Goal: Information Seeking & Learning: Compare options

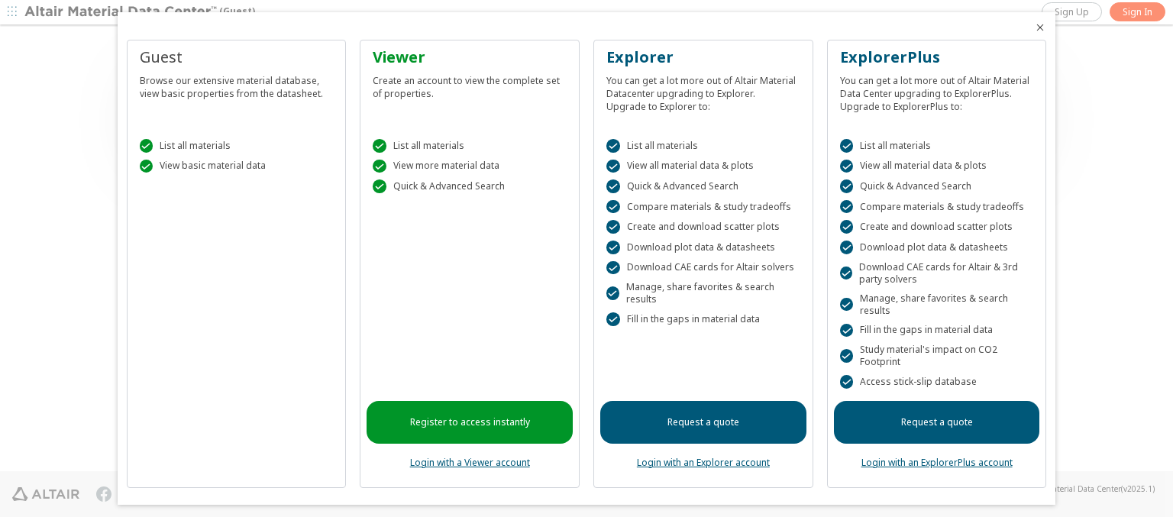
click at [1034, 28] on icon "Close" at bounding box center [1040, 27] width 12 height 12
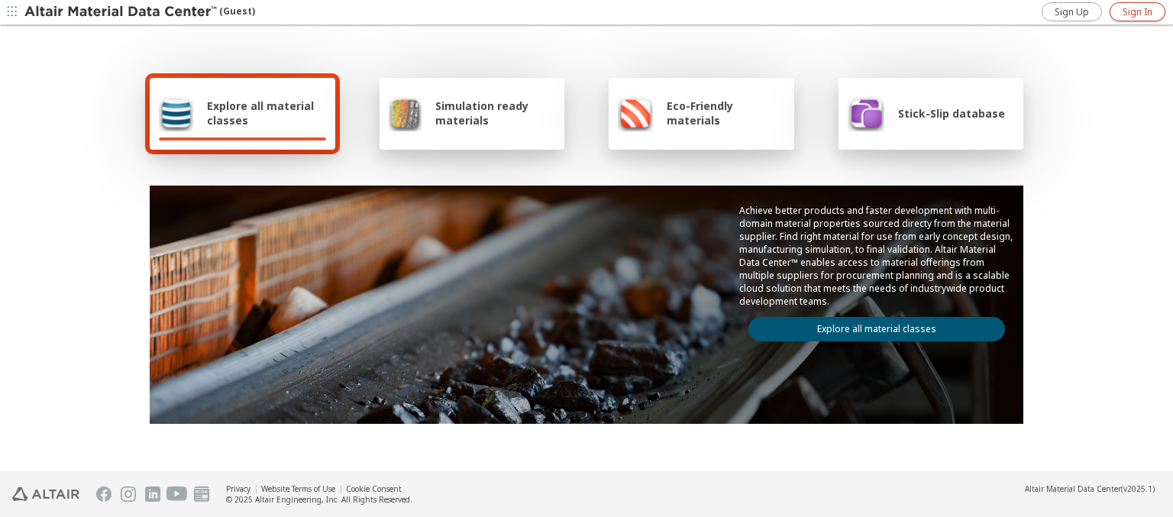
click at [1138, 11] on span "Sign In" at bounding box center [1138, 12] width 30 height 12
click at [121, 12] on img at bounding box center [121, 12] width 195 height 15
click at [261, 113] on span "Explore all material classes" at bounding box center [266, 113] width 119 height 29
click at [871, 325] on link "Explore all material classes" at bounding box center [877, 329] width 257 height 24
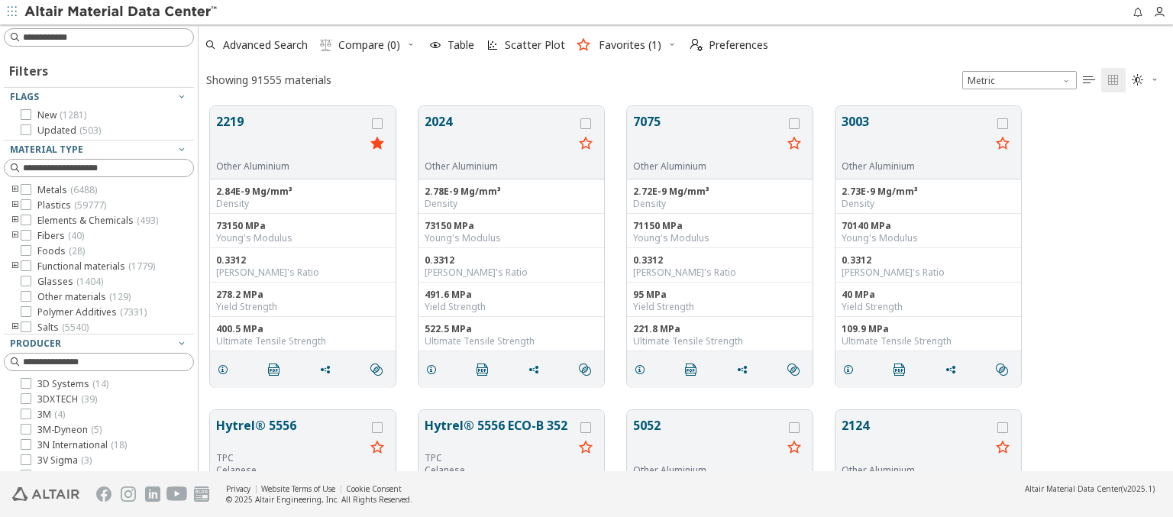
scroll to position [365, 963]
click at [379, 123] on icon "grid" at bounding box center [377, 123] width 11 height 11
click at [588, 123] on icon "grid" at bounding box center [586, 123] width 11 height 11
click at [370, 45] on span "Compare (2)" at bounding box center [369, 45] width 62 height 11
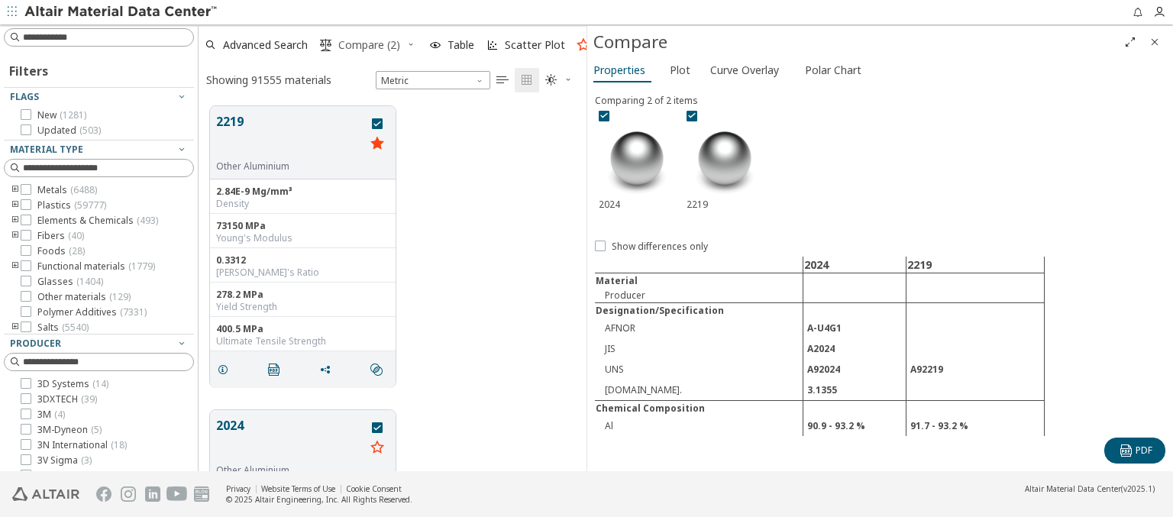
scroll to position [365, 376]
click at [744, 70] on span "Curve Overlay" at bounding box center [745, 70] width 69 height 24
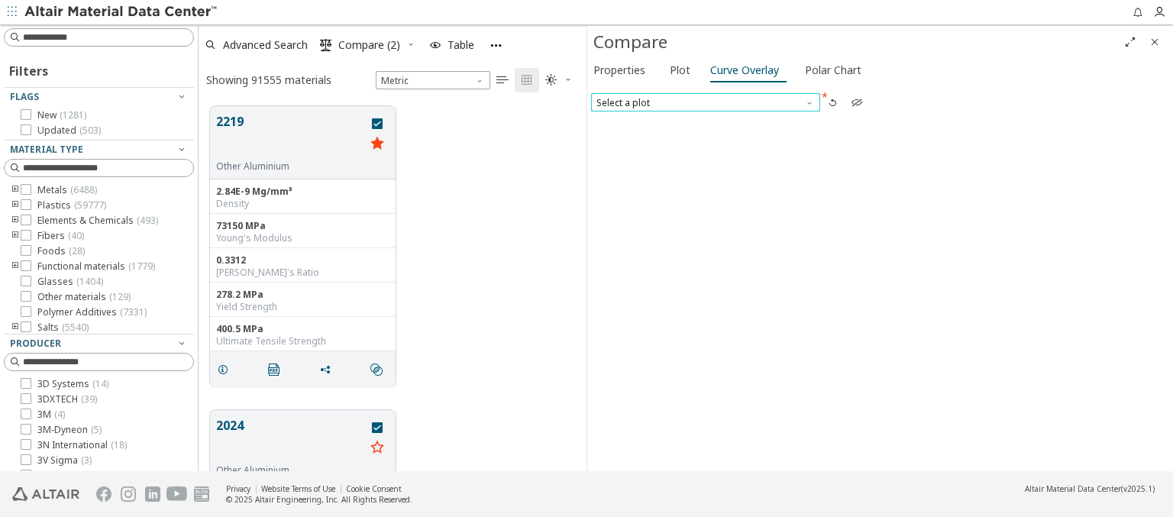
click at [705, 102] on span "Select a plot" at bounding box center [705, 102] width 229 height 18
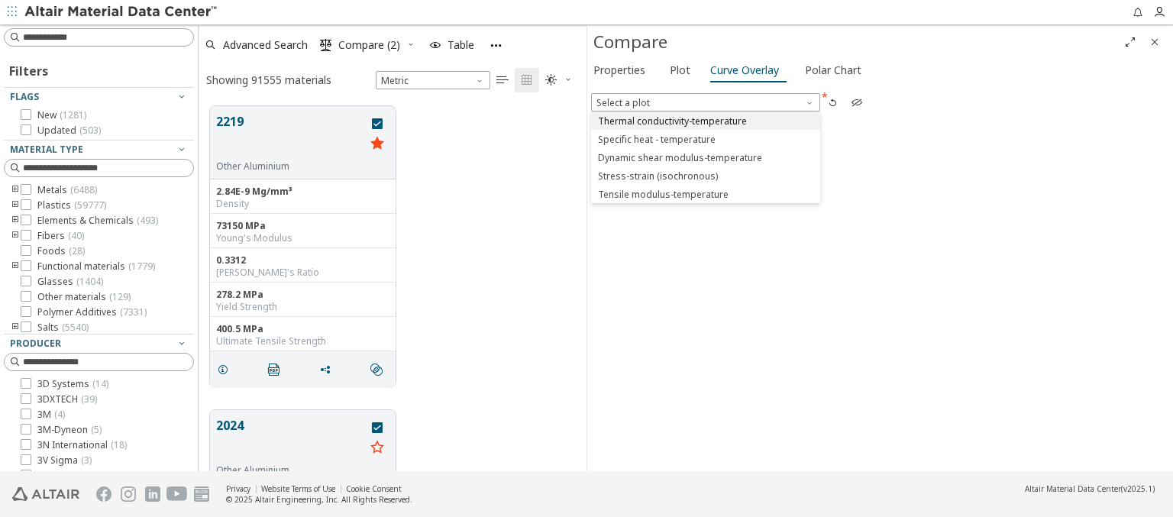
click at [705, 120] on span "Thermal conductivity-temperature" at bounding box center [672, 121] width 149 height 12
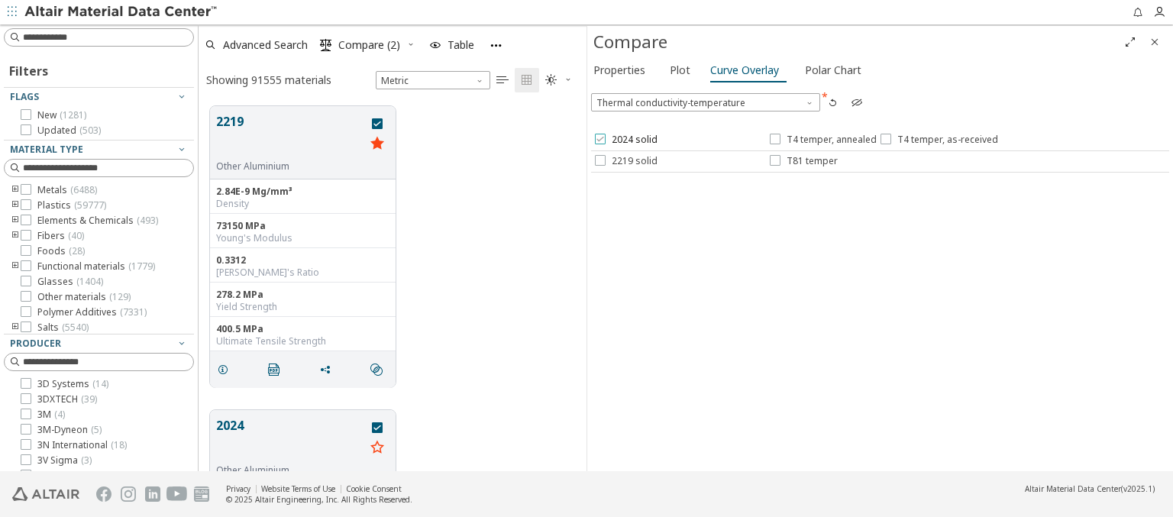
click at [625, 140] on span "2024 solid" at bounding box center [635, 140] width 46 height 12
click at [822, 140] on span "T4 temper, annealed" at bounding box center [832, 140] width 90 height 12
click at [936, 140] on span "T4 temper, as-received" at bounding box center [948, 140] width 101 height 12
click at [625, 160] on span "2219 solid" at bounding box center [635, 161] width 46 height 12
click at [803, 160] on span "T81 temper" at bounding box center [812, 161] width 51 height 12
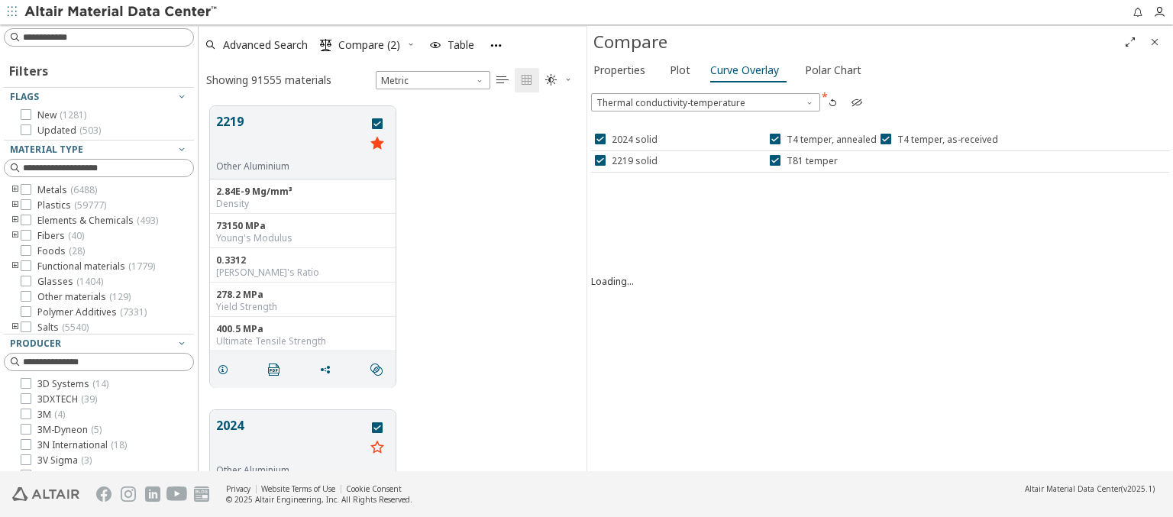
click at [1155, 41] on icon "Close" at bounding box center [1155, 42] width 12 height 12
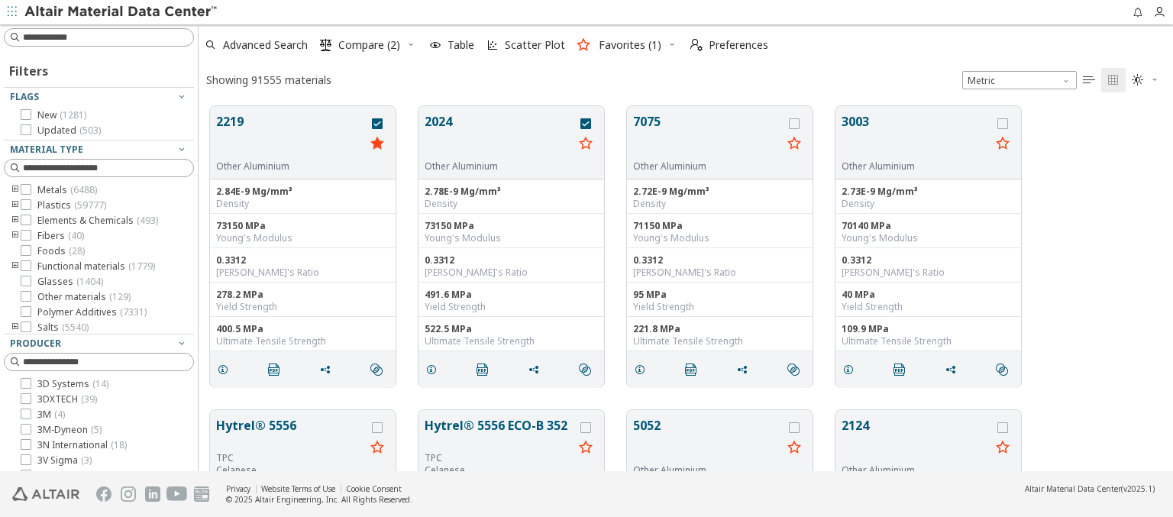
scroll to position [365, 963]
